Goal: Information Seeking & Learning: Understand process/instructions

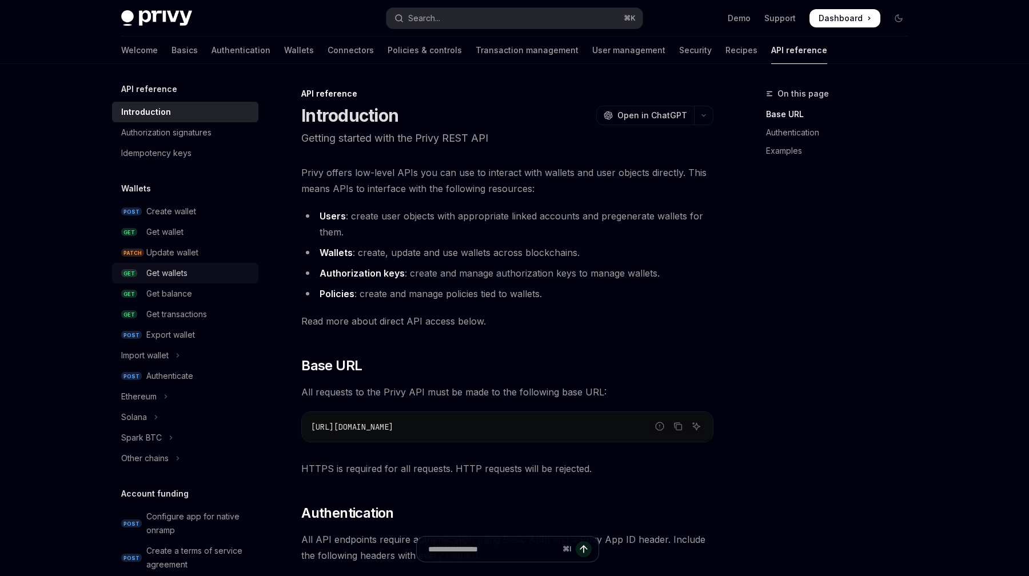
click at [187, 276] on div "Get wallets" at bounding box center [166, 273] width 41 height 14
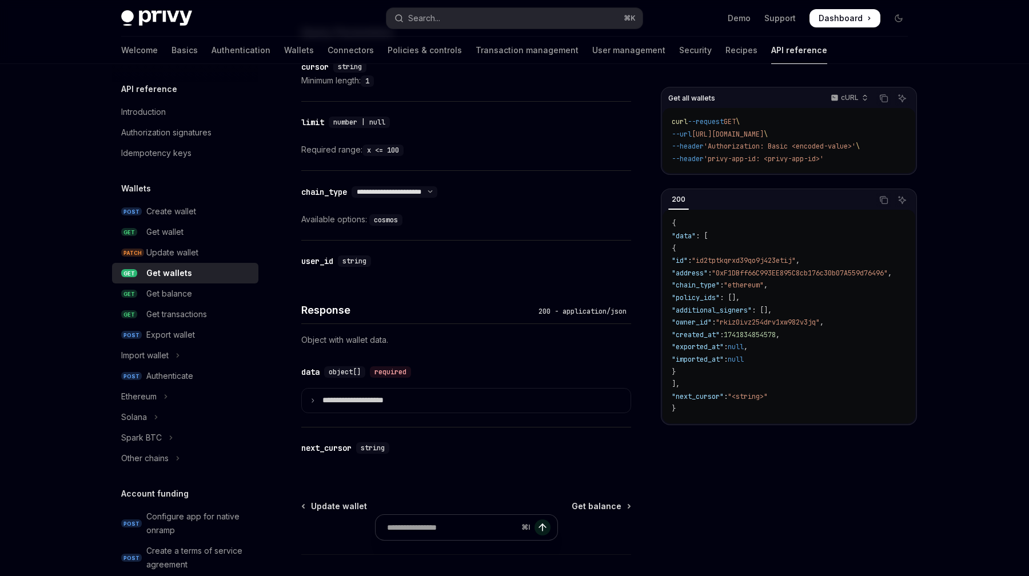
scroll to position [454, 0]
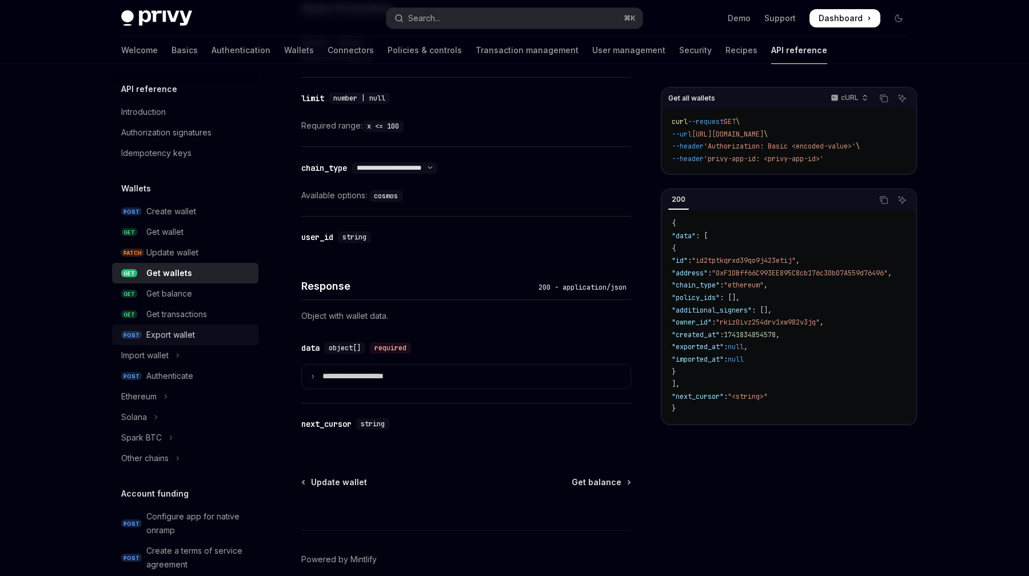
click at [195, 332] on div "Export wallet" at bounding box center [198, 335] width 105 height 14
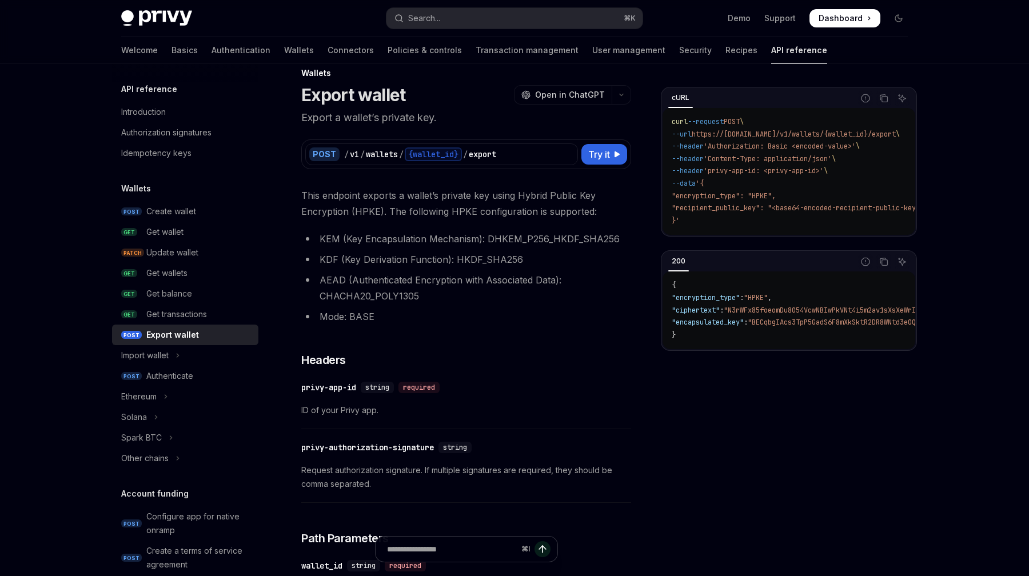
scroll to position [22, 0]
click at [212, 246] on div "Update wallet" at bounding box center [198, 253] width 105 height 14
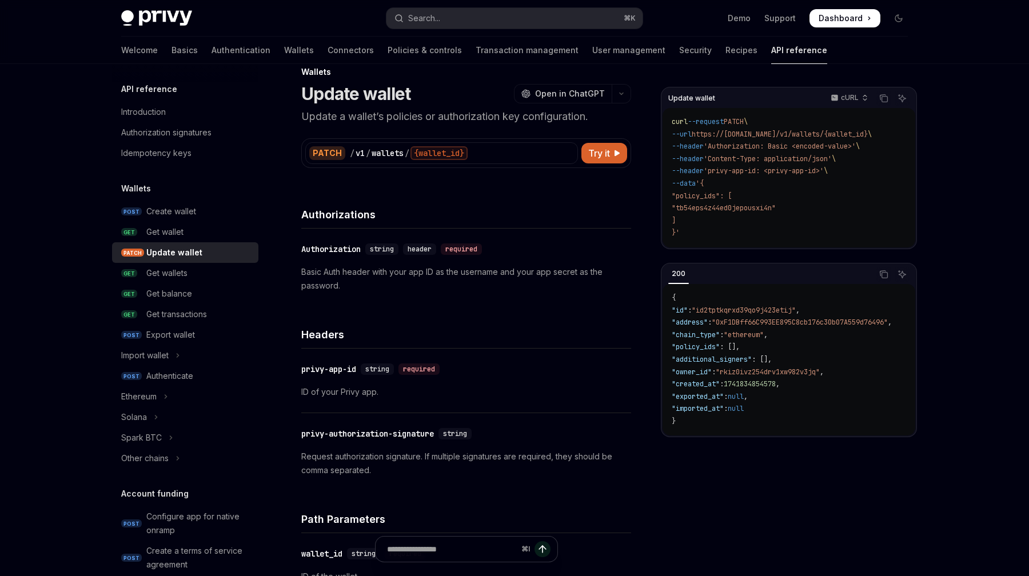
type textarea "*"
click at [453, 195] on div "Authorizations" at bounding box center [466, 207] width 330 height 42
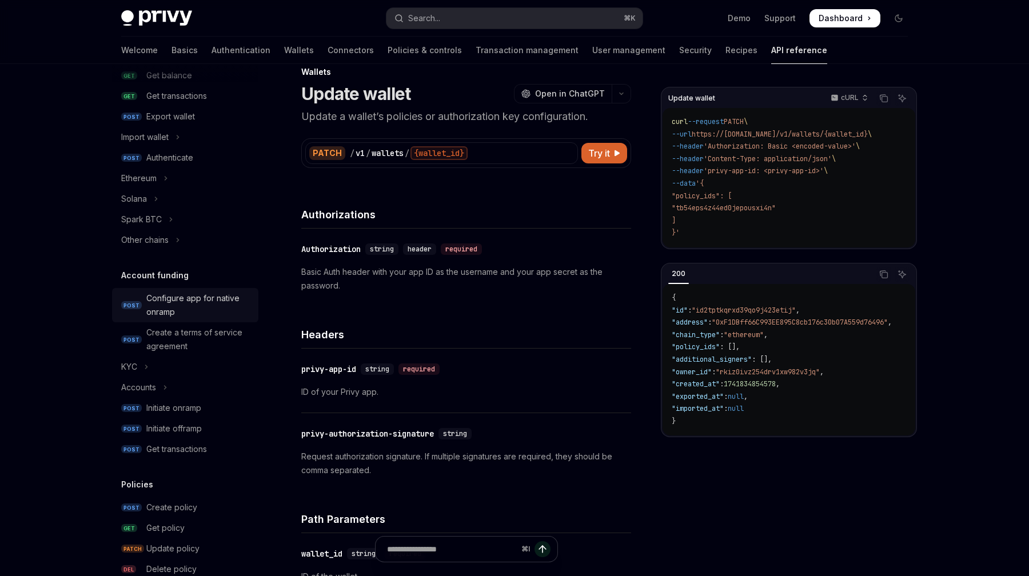
scroll to position [229, 0]
